Goal: Task Accomplishment & Management: Manage account settings

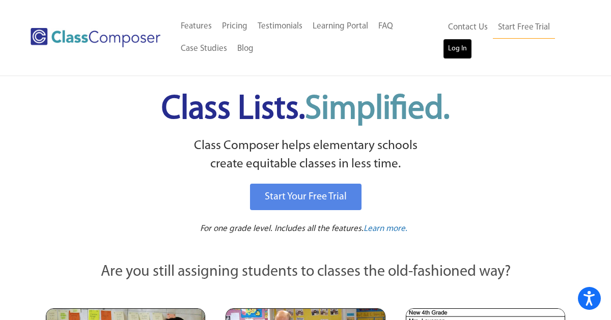
click at [454, 51] on link "Log In" at bounding box center [457, 49] width 29 height 20
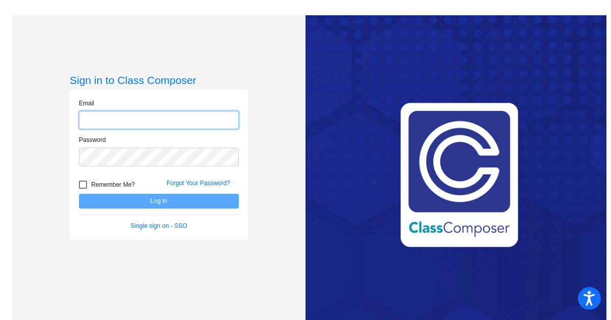
click at [205, 115] on input "email" at bounding box center [159, 120] width 160 height 19
type input "[PERSON_NAME][EMAIL_ADDRESS][DOMAIN_NAME]"
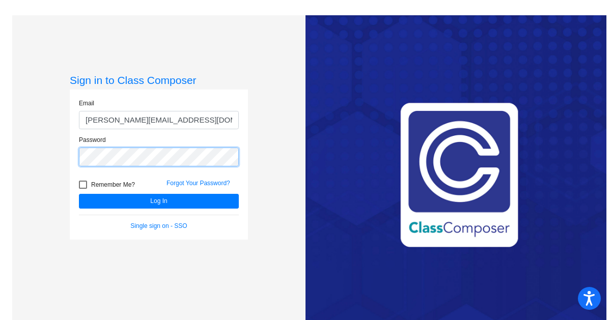
click at [79, 194] on button "Log In" at bounding box center [159, 201] width 160 height 15
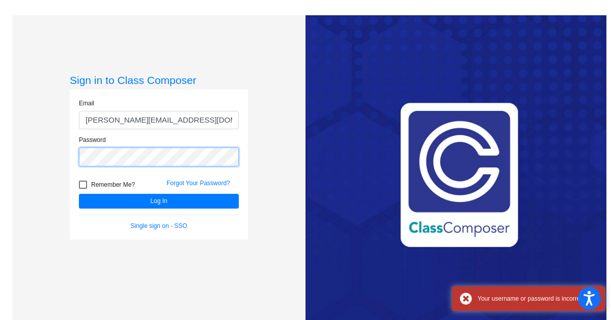
click at [79, 194] on button "Log In" at bounding box center [159, 201] width 160 height 15
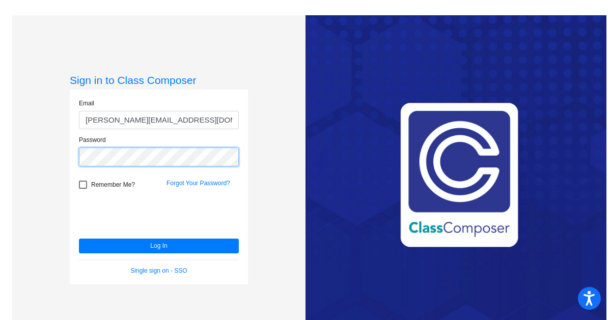
click at [79, 239] on button "Log In" at bounding box center [159, 246] width 160 height 15
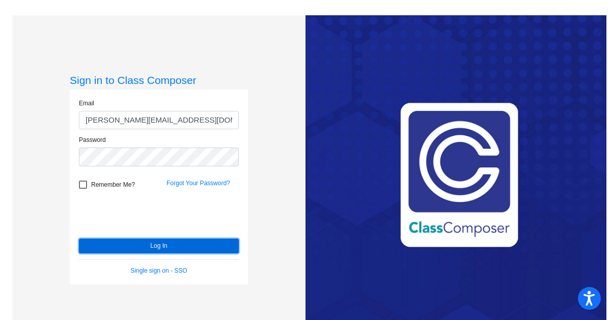
click at [155, 246] on button "Log In" at bounding box center [159, 246] width 160 height 15
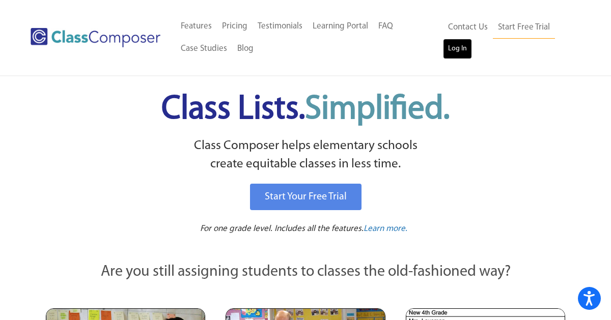
click at [456, 42] on link "Log In" at bounding box center [457, 49] width 29 height 20
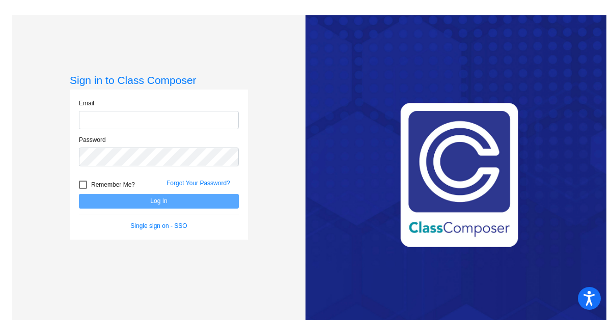
click at [199, 124] on input "email" at bounding box center [159, 120] width 160 height 19
type input "[PERSON_NAME][EMAIL_ADDRESS][DOMAIN_NAME]"
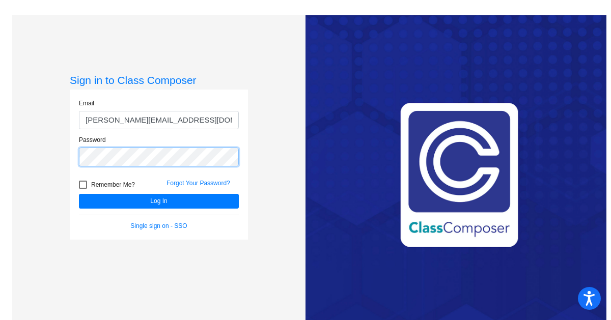
click at [79, 194] on button "Log In" at bounding box center [159, 201] width 160 height 15
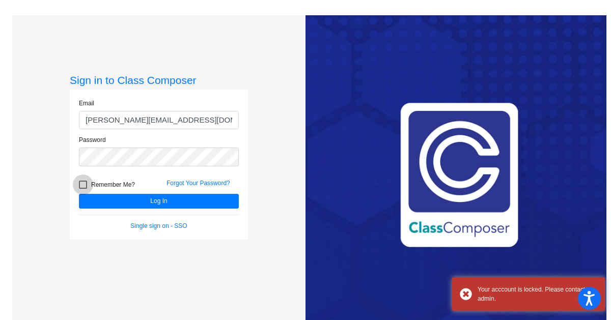
click at [82, 186] on div at bounding box center [83, 185] width 8 height 8
click at [82, 189] on input "Remember Me?" at bounding box center [82, 189] width 1 height 1
checkbox input "true"
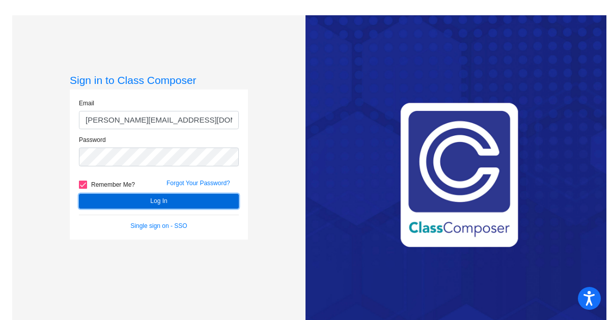
click at [123, 208] on button "Log In" at bounding box center [159, 201] width 160 height 15
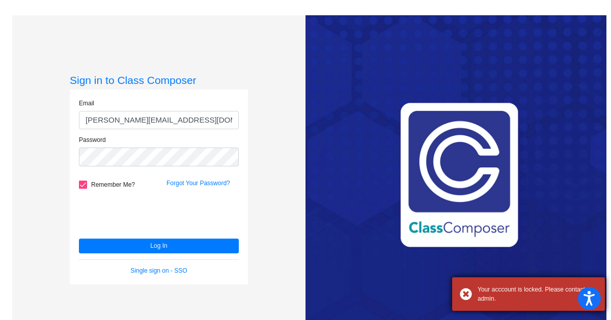
click at [489, 284] on div "Your acccount is locked. Please contact admin." at bounding box center [528, 295] width 153 height 34
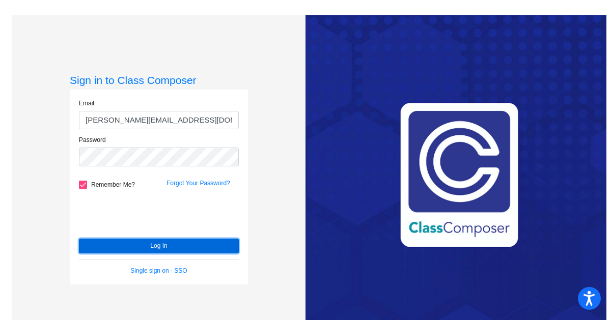
click at [156, 251] on button "Log In" at bounding box center [159, 246] width 160 height 15
